Goal: Information Seeking & Learning: Learn about a topic

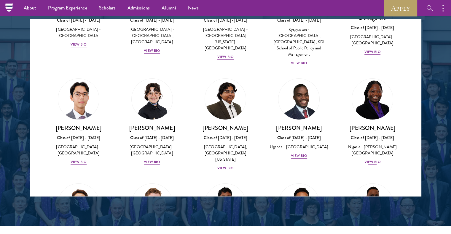
scroll to position [89, 0]
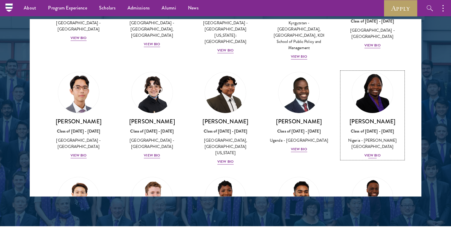
click at [372, 153] on div "View Bio" at bounding box center [372, 156] width 16 height 6
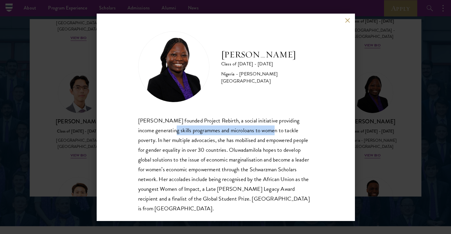
drag, startPoint x: 200, startPoint y: 128, endPoint x: 275, endPoint y: 130, distance: 74.7
click at [275, 130] on div "Oluwadamilola Akintewe founded Project Rebirth, a social initiative providing i…" at bounding box center [225, 165] width 175 height 98
click at [341, 22] on div "Oluwadamilola Akintewe Class of 2025 - 2026 Nigeria - Adekunle Ajasin Universit…" at bounding box center [226, 118] width 258 height 208
click at [344, 22] on div "Oluwadamilola Akintewe Class of 2025 - 2026 Nigeria - Adekunle Ajasin Universit…" at bounding box center [226, 118] width 258 height 208
click at [345, 21] on button at bounding box center [347, 20] width 5 height 5
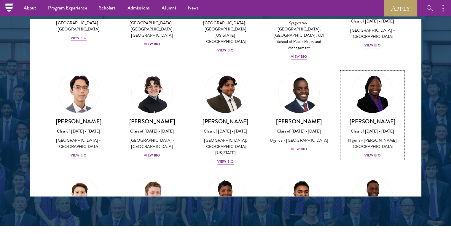
scroll to position [237, 0]
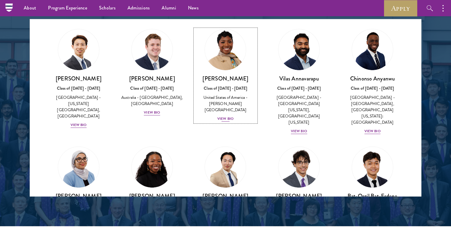
click at [226, 116] on div "View Bio" at bounding box center [225, 119] width 16 height 6
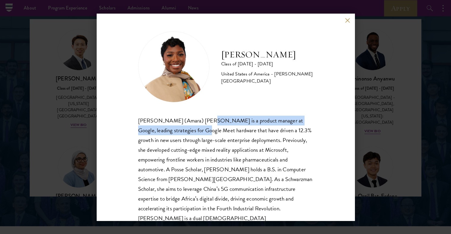
drag, startPoint x: 186, startPoint y: 129, endPoint x: 199, endPoint y: 124, distance: 13.9
click at [199, 124] on div "Sophia (Amara) Anigbo is a product manager at Google, leading strategies for Go…" at bounding box center [225, 175] width 175 height 118
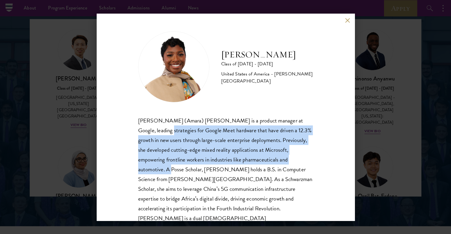
drag, startPoint x: 144, startPoint y: 133, endPoint x: 310, endPoint y: 161, distance: 169.0
click at [310, 161] on div "Amara Anigbo Class of 2025 - 2026 United States of America - Dickinson College …" at bounding box center [226, 118] width 258 height 208
click at [346, 22] on button at bounding box center [347, 20] width 5 height 5
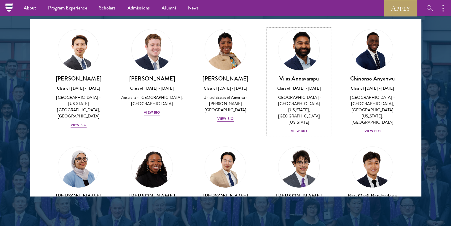
click at [298, 107] on div "Vilas Annavarapu Class of 2025 - 2026 United States of America - University of …" at bounding box center [299, 105] width 62 height 60
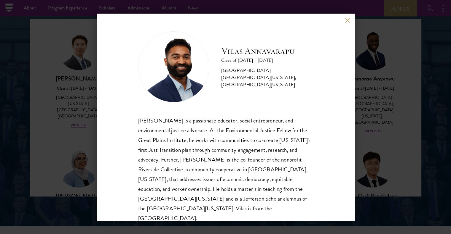
click at [350, 22] on button at bounding box center [347, 20] width 5 height 5
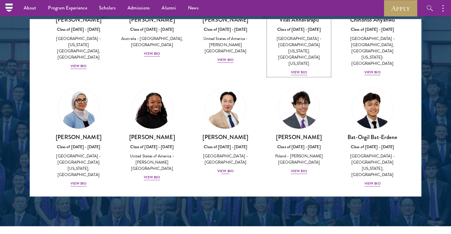
scroll to position [296, 0]
click at [154, 175] on div "View Bio" at bounding box center [152, 178] width 16 height 6
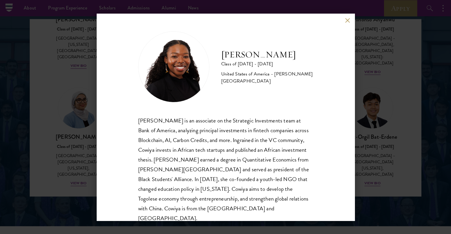
click at [346, 18] on button at bounding box center [347, 20] width 5 height 5
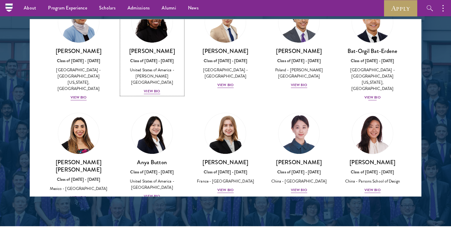
scroll to position [385, 0]
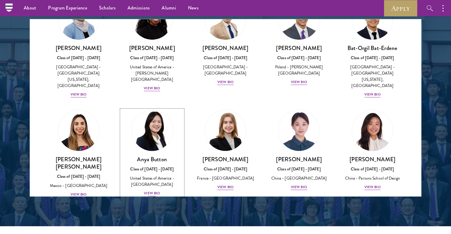
click at [154, 191] on div "View Bio" at bounding box center [152, 194] width 16 height 6
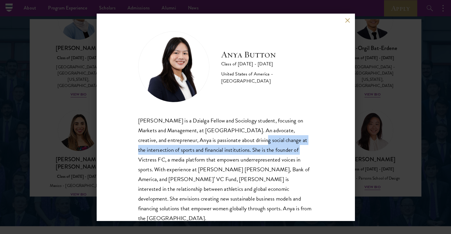
drag, startPoint x: 226, startPoint y: 136, endPoint x: 275, endPoint y: 147, distance: 49.8
click at [267, 147] on div "Anya Button is a Dzialga Fellow and Sociology student, focusing on Markets and …" at bounding box center [225, 170] width 175 height 108
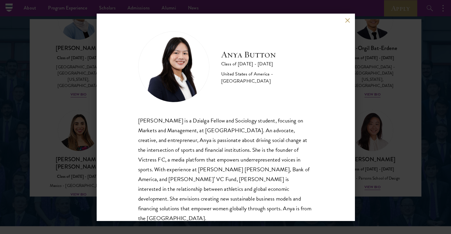
click at [296, 147] on div "Anya Button is a Dzialga Fellow and Sociology student, focusing on Markets and …" at bounding box center [225, 170] width 175 height 108
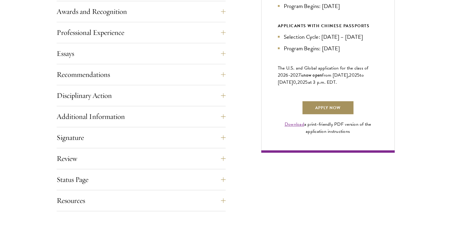
click at [330, 113] on link "Apply Now" at bounding box center [328, 108] width 52 height 14
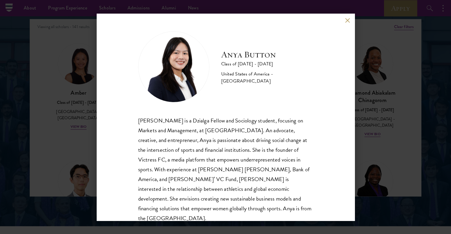
scroll to position [385, 0]
